Goal: Task Accomplishment & Management: Use online tool/utility

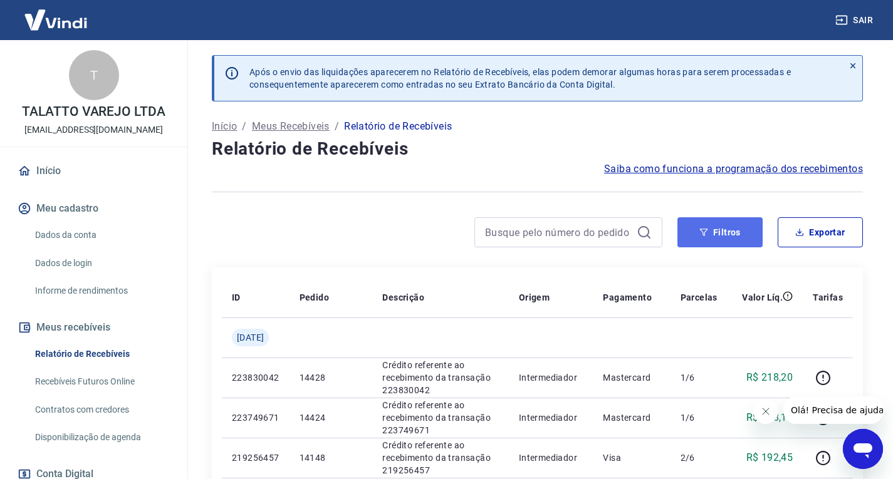
click at [741, 234] on button "Filtros" at bounding box center [719, 232] width 85 height 30
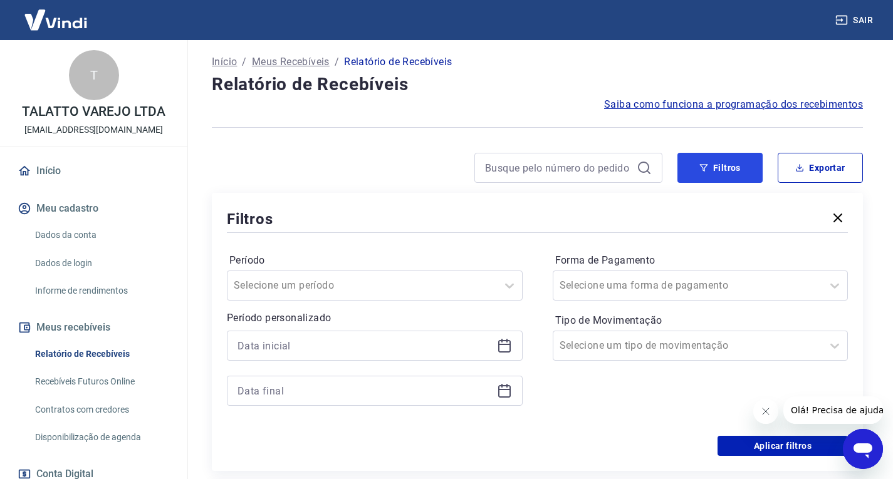
scroll to position [125, 0]
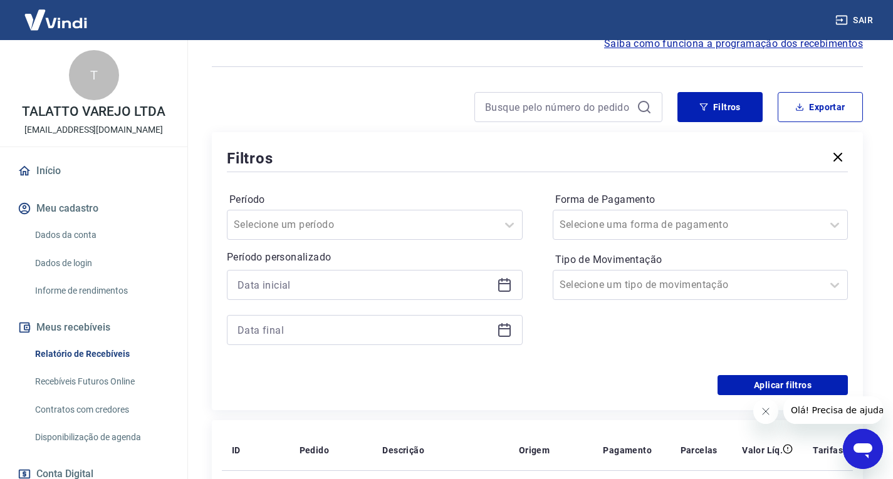
click at [509, 286] on icon at bounding box center [504, 285] width 15 height 15
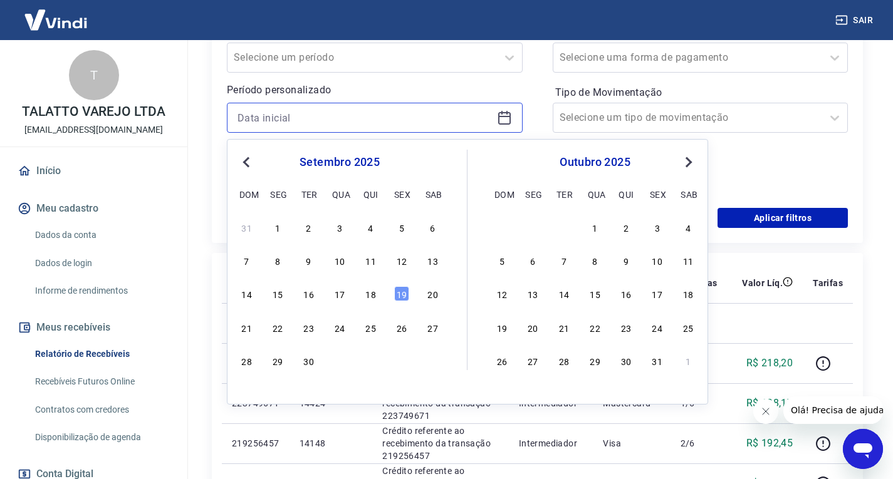
scroll to position [313, 0]
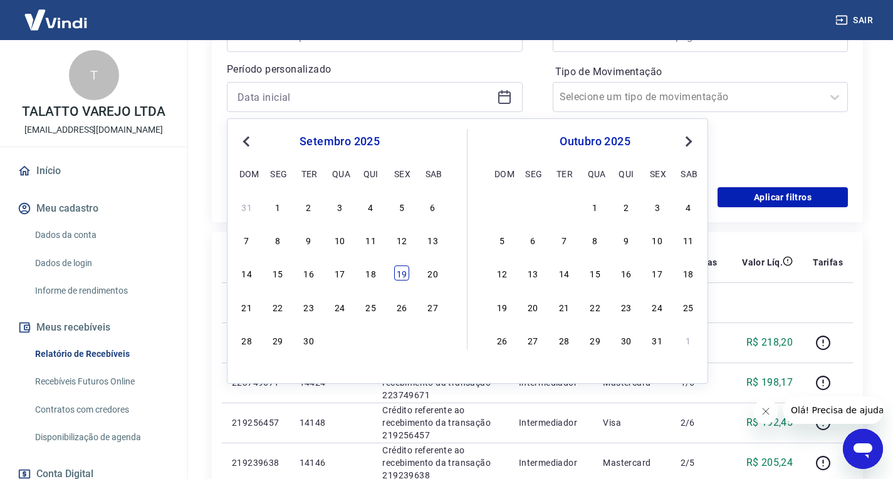
click at [408, 280] on div "19" at bounding box center [401, 273] width 15 height 15
type input "[DATE]"
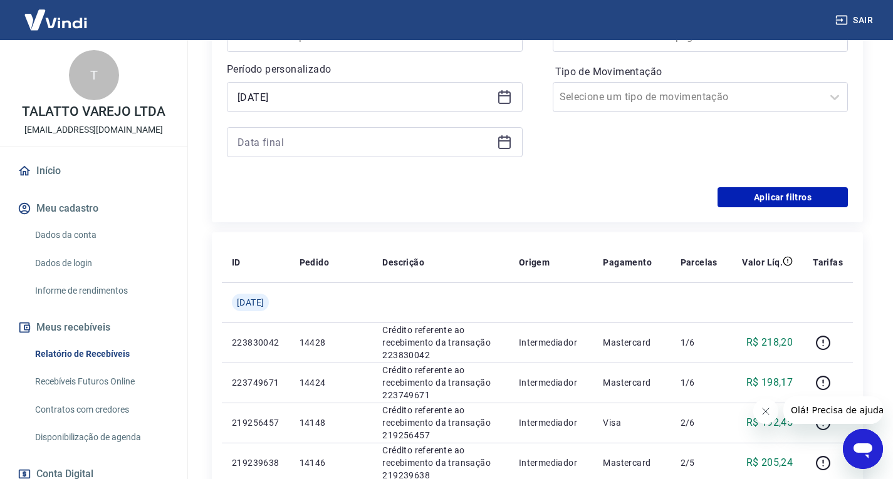
click at [501, 145] on icon at bounding box center [504, 142] width 15 height 15
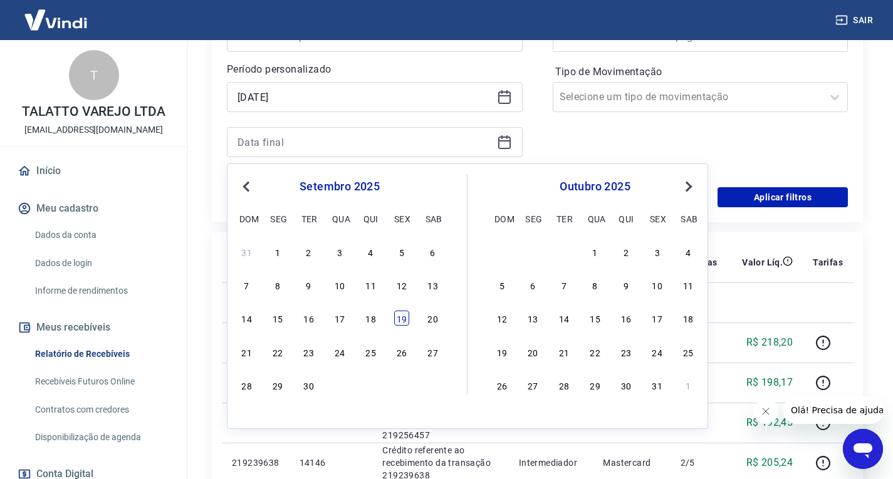
click at [402, 318] on div "19" at bounding box center [401, 318] width 15 height 15
type input "[DATE]"
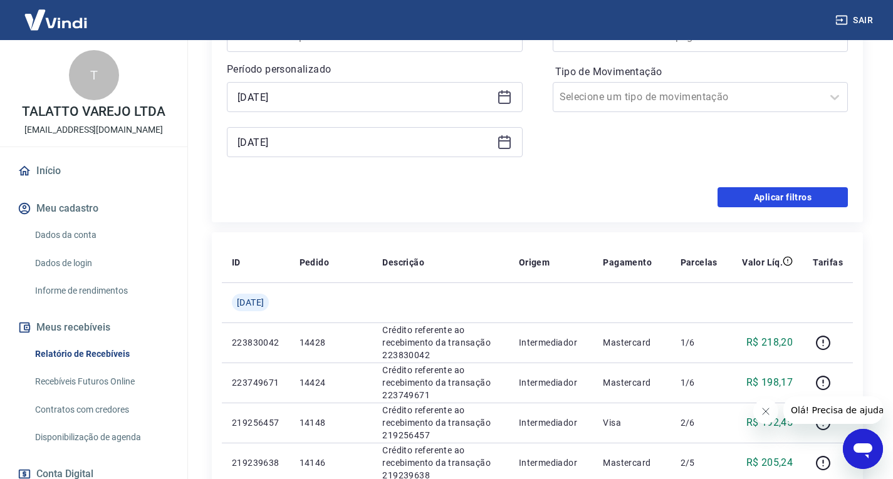
click at [764, 196] on button "Aplicar filtros" at bounding box center [783, 197] width 130 height 20
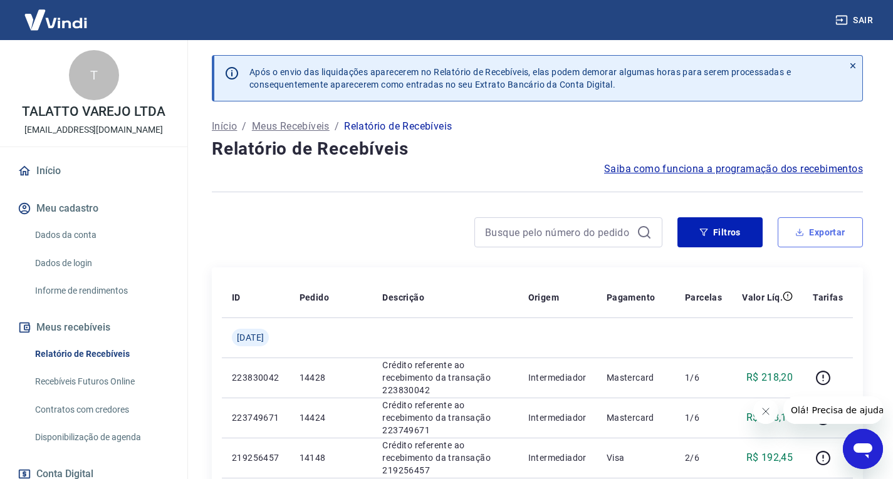
click at [791, 238] on button "Exportar" at bounding box center [820, 232] width 85 height 30
type input "[DATE]"
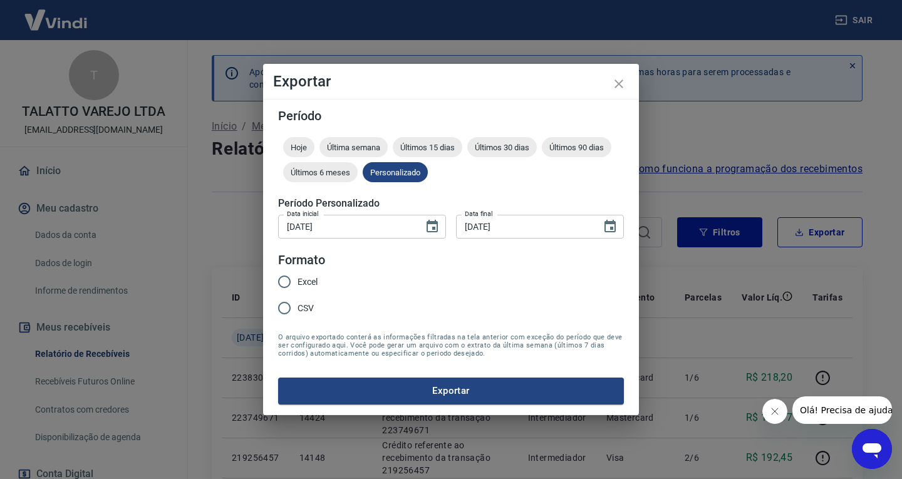
click at [298, 279] on span "Excel" at bounding box center [308, 282] width 20 height 13
click at [298, 279] on input "Excel" at bounding box center [284, 282] width 26 height 26
radio input "true"
drag, startPoint x: 444, startPoint y: 384, endPoint x: 476, endPoint y: 365, distance: 36.2
click at [446, 382] on button "Exportar" at bounding box center [451, 391] width 346 height 26
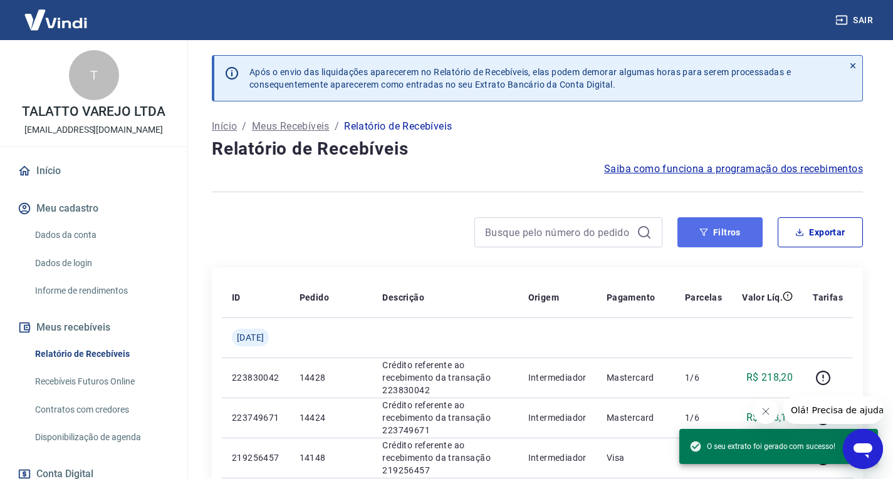
click at [731, 236] on button "Filtros" at bounding box center [719, 232] width 85 height 30
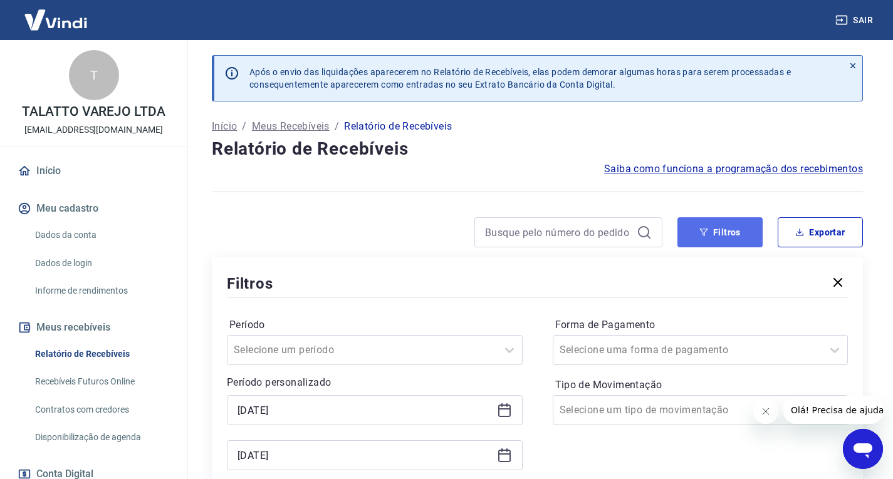
click at [724, 233] on button "Filtros" at bounding box center [719, 232] width 85 height 30
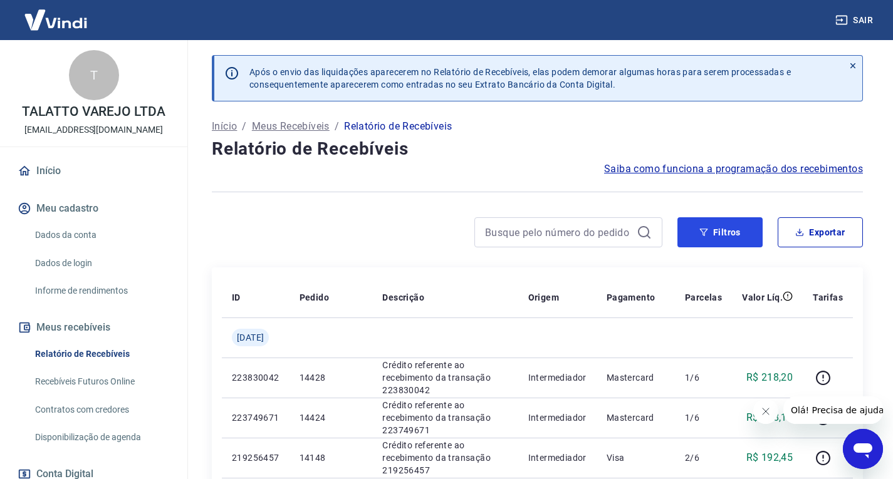
scroll to position [63, 0]
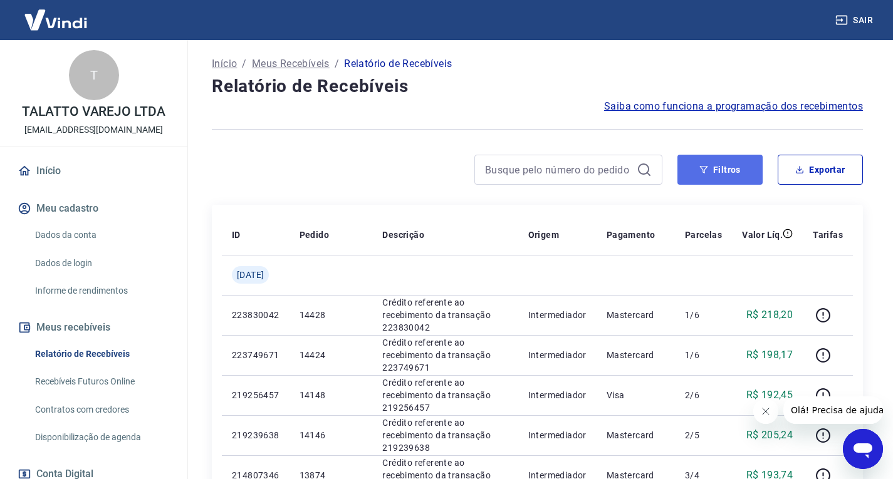
click at [696, 169] on button "Filtros" at bounding box center [719, 170] width 85 height 30
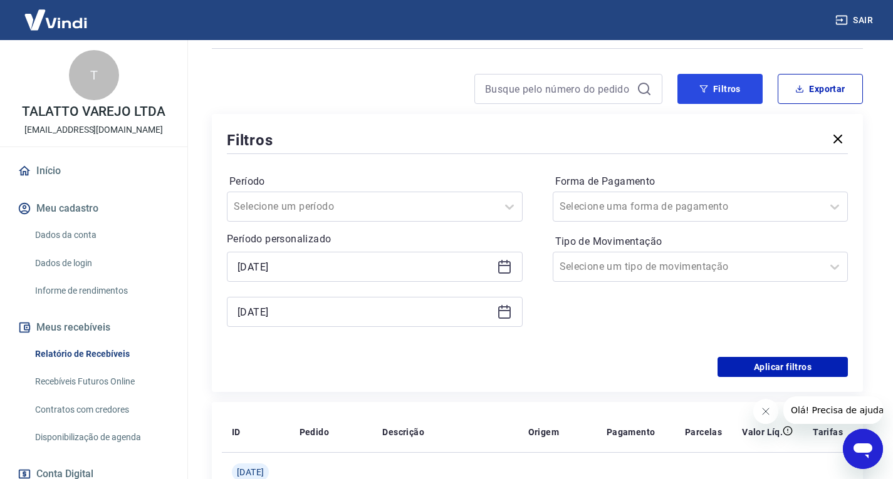
scroll to position [188, 0]
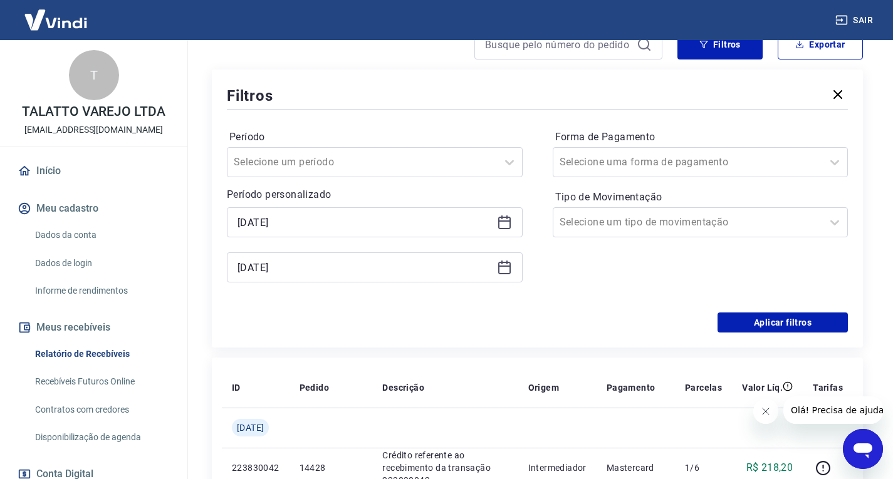
click at [507, 225] on icon at bounding box center [504, 222] width 15 height 15
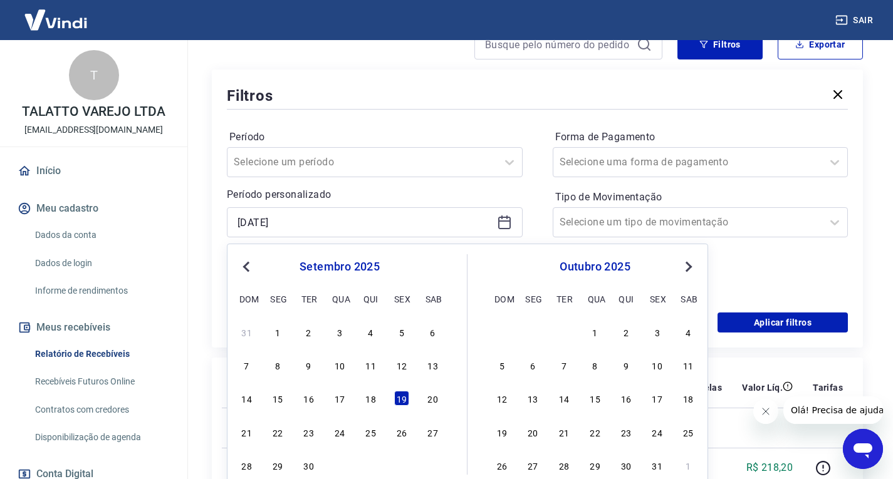
click at [250, 261] on button "Previous Month" at bounding box center [246, 266] width 15 height 15
click at [248, 261] on button "Previous Month" at bounding box center [246, 266] width 15 height 15
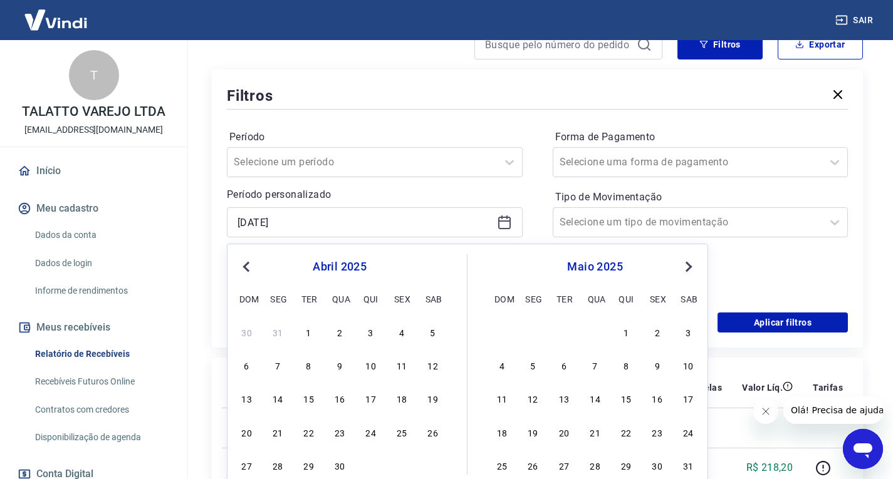
click at [248, 261] on button "Previous Month" at bounding box center [246, 266] width 15 height 15
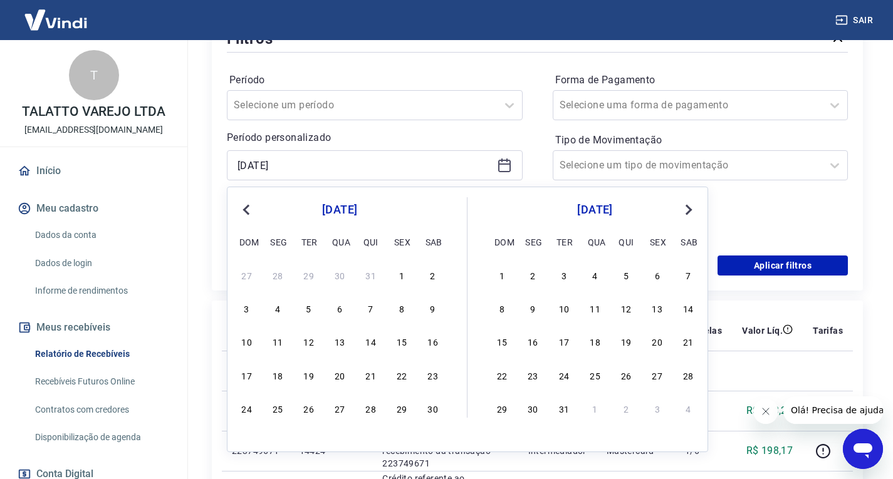
scroll to position [313, 0]
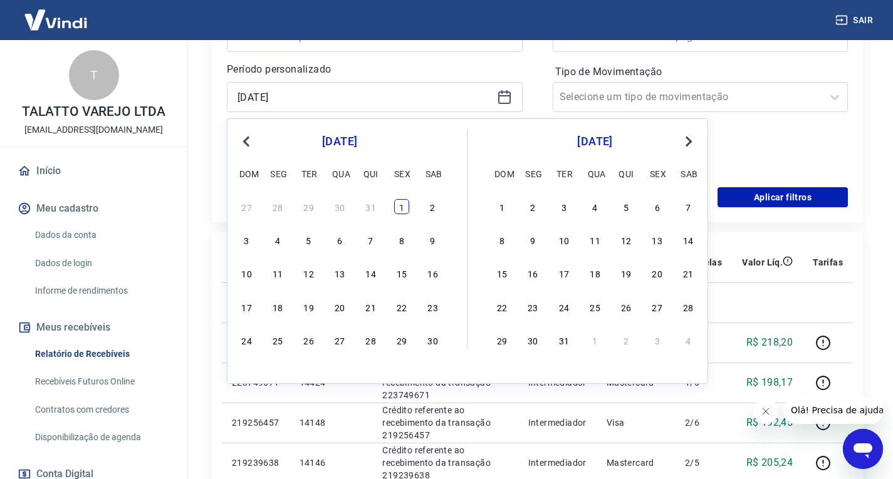
click at [399, 206] on div "1" at bounding box center [401, 206] width 15 height 15
type input "[DATE]"
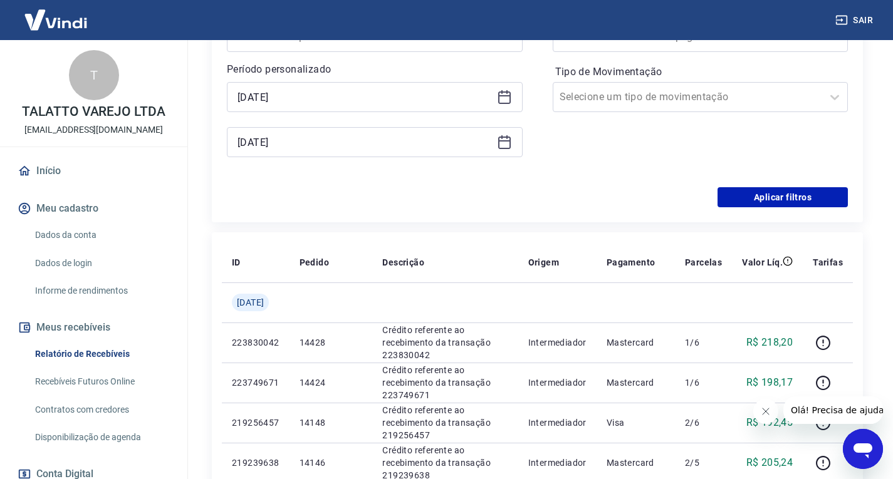
click at [499, 141] on icon at bounding box center [504, 140] width 13 height 1
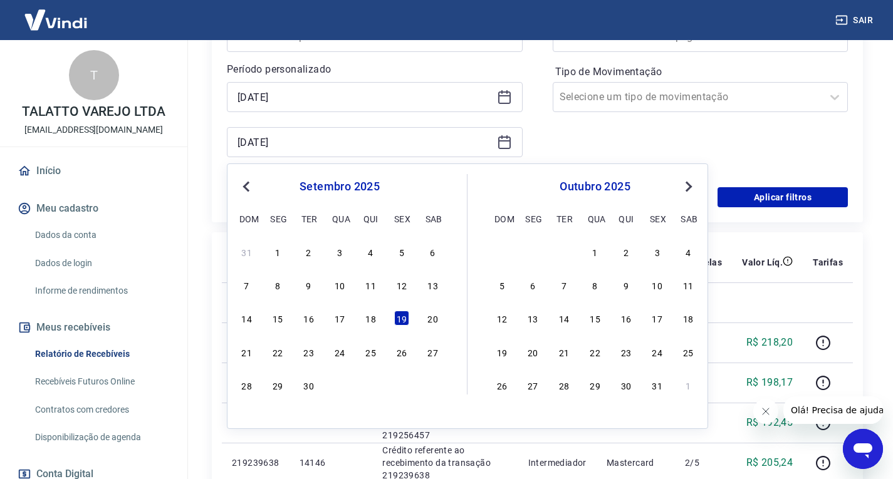
click at [246, 181] on button "Previous Month" at bounding box center [246, 186] width 15 height 15
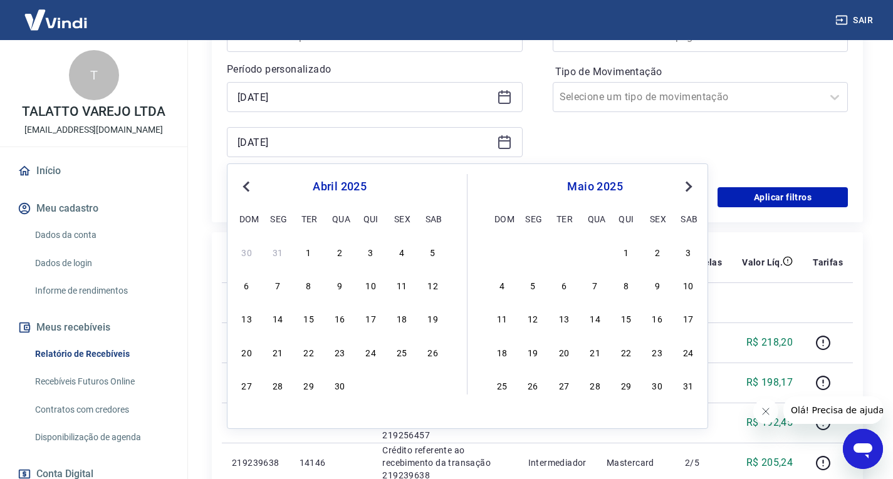
click at [246, 180] on button "Previous Month" at bounding box center [246, 186] width 15 height 15
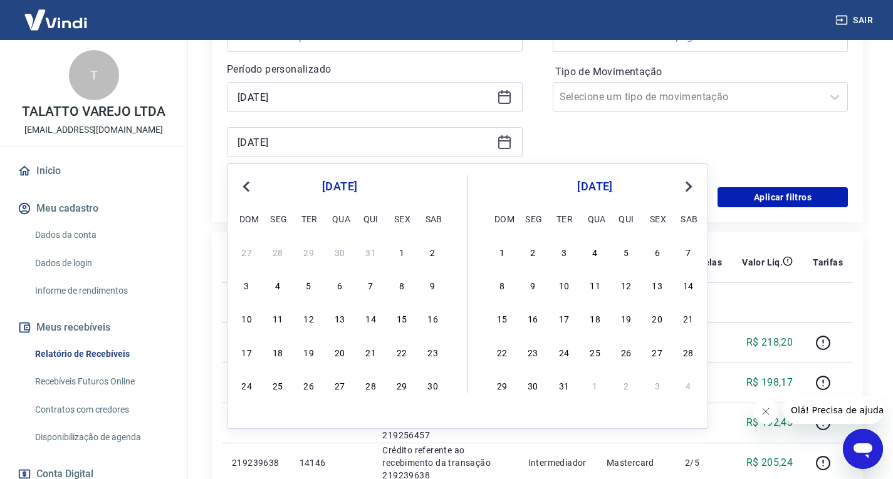
click at [246, 180] on button "Previous Month" at bounding box center [246, 186] width 15 height 15
click at [690, 182] on button "Next Month" at bounding box center [688, 186] width 15 height 15
click at [436, 387] on div "30" at bounding box center [433, 385] width 15 height 15
type input "[DATE]"
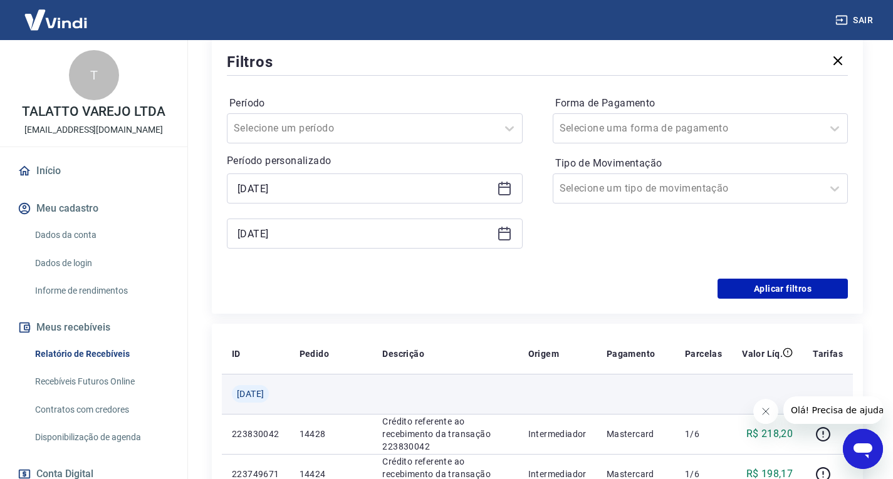
scroll to position [251, 0]
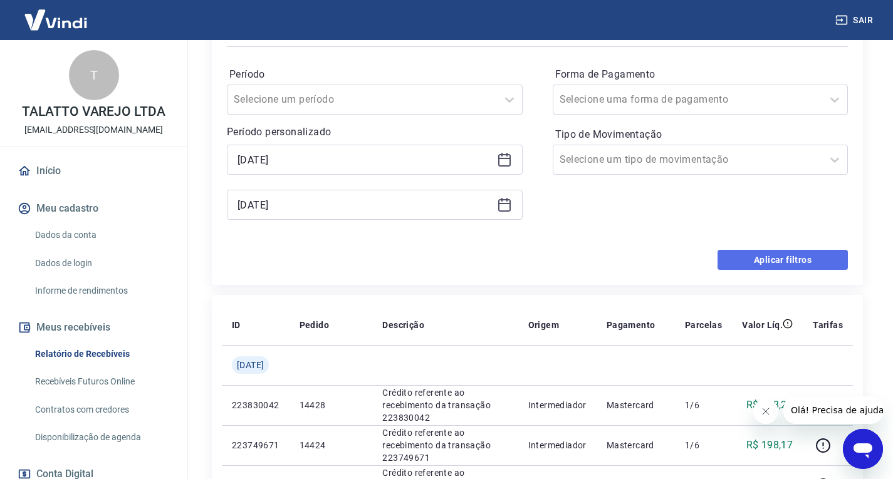
click at [799, 259] on button "Aplicar filtros" at bounding box center [783, 260] width 130 height 20
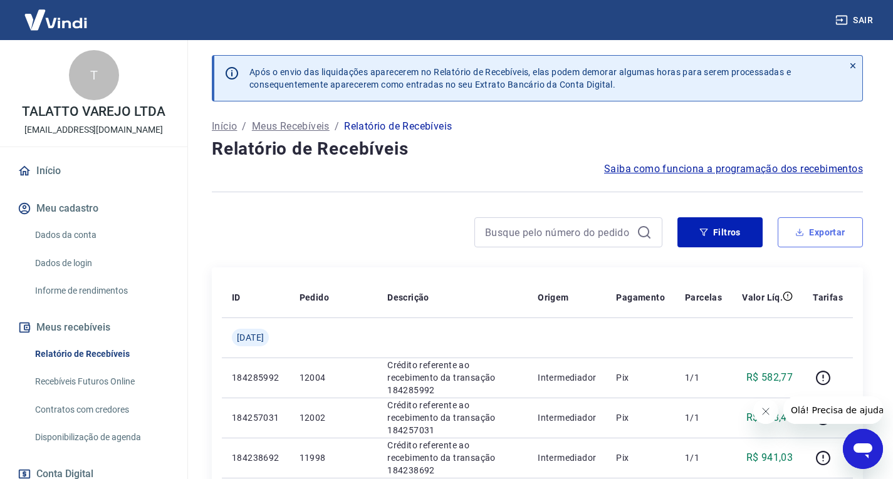
click at [823, 231] on button "Exportar" at bounding box center [820, 232] width 85 height 30
type input "[DATE]"
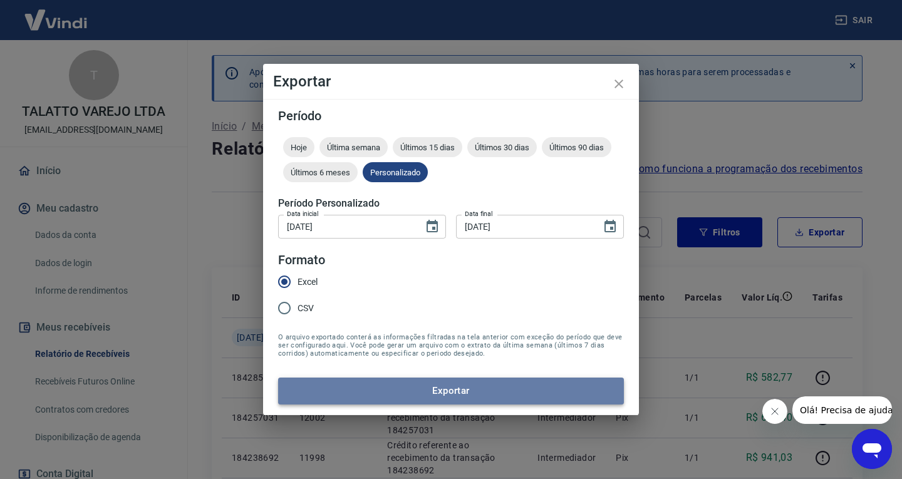
click at [452, 385] on button "Exportar" at bounding box center [451, 391] width 346 height 26
